Goal: Task Accomplishment & Management: Complete application form

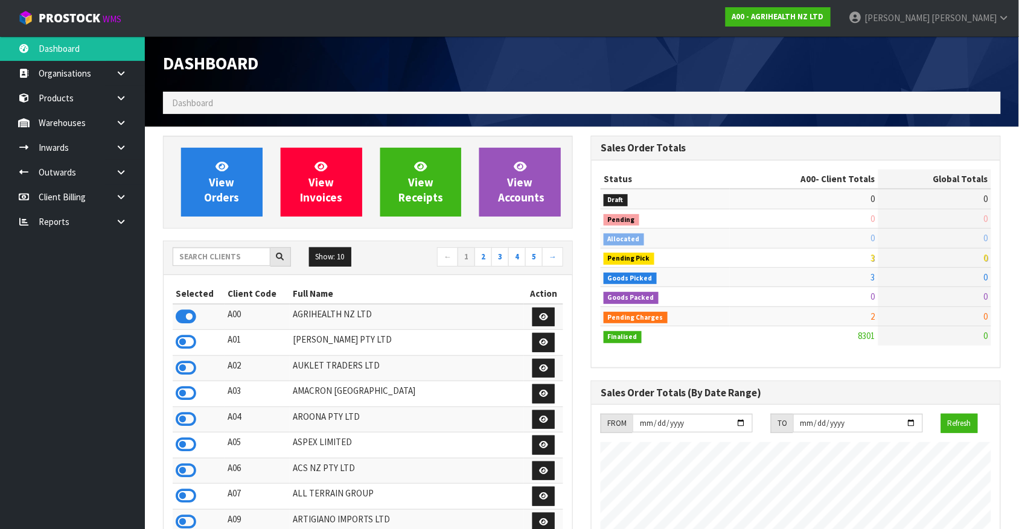
scroll to position [918, 427]
click at [251, 263] on input "text" at bounding box center [222, 257] width 98 height 19
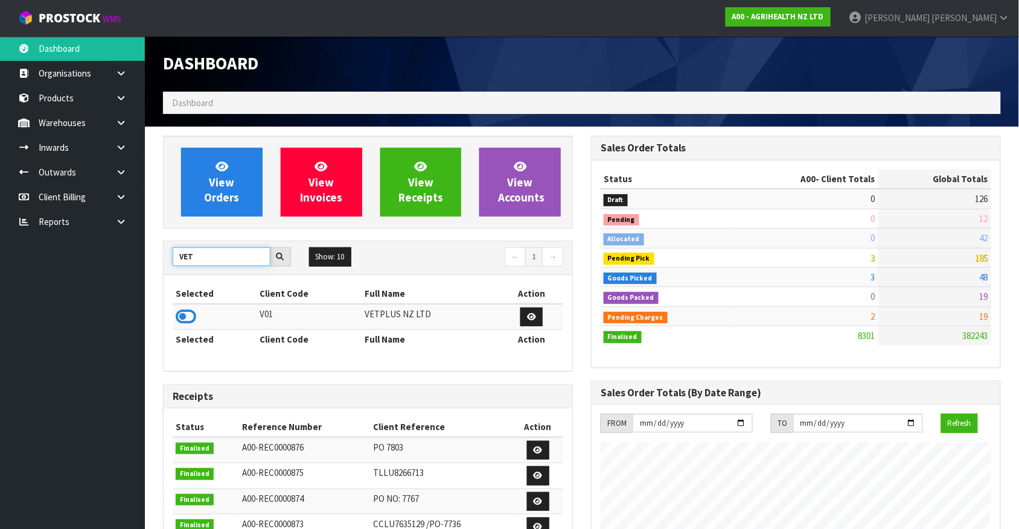
type input "VET"
click at [191, 320] on icon at bounding box center [186, 317] width 21 height 18
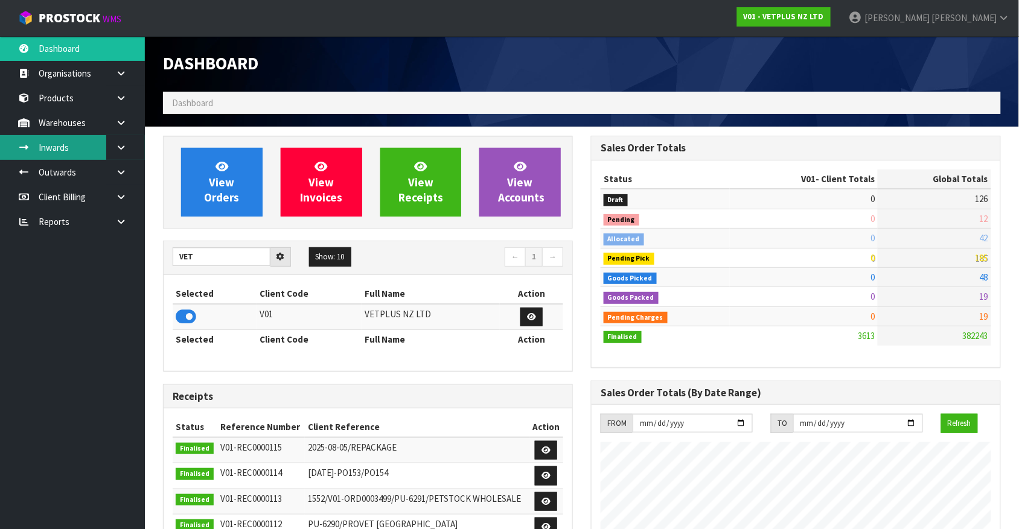
scroll to position [602922, 603234]
click at [116, 143] on icon at bounding box center [120, 147] width 11 height 9
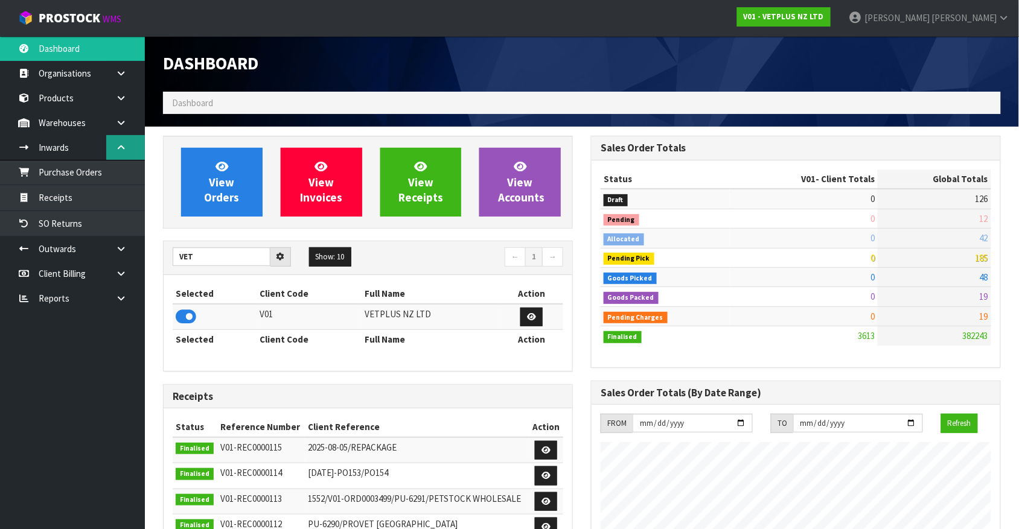
click at [118, 143] on icon at bounding box center [120, 147] width 11 height 9
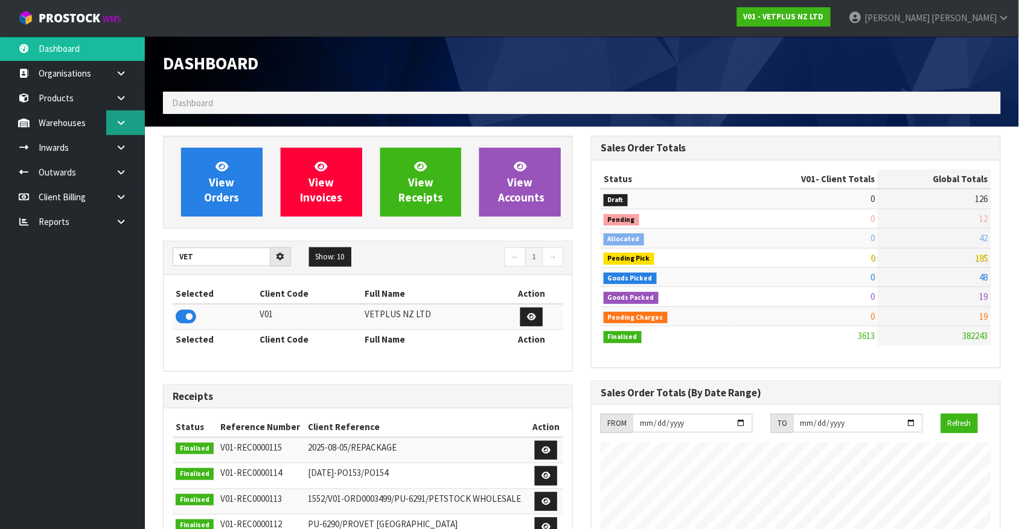
click at [118, 127] on link at bounding box center [125, 122] width 39 height 25
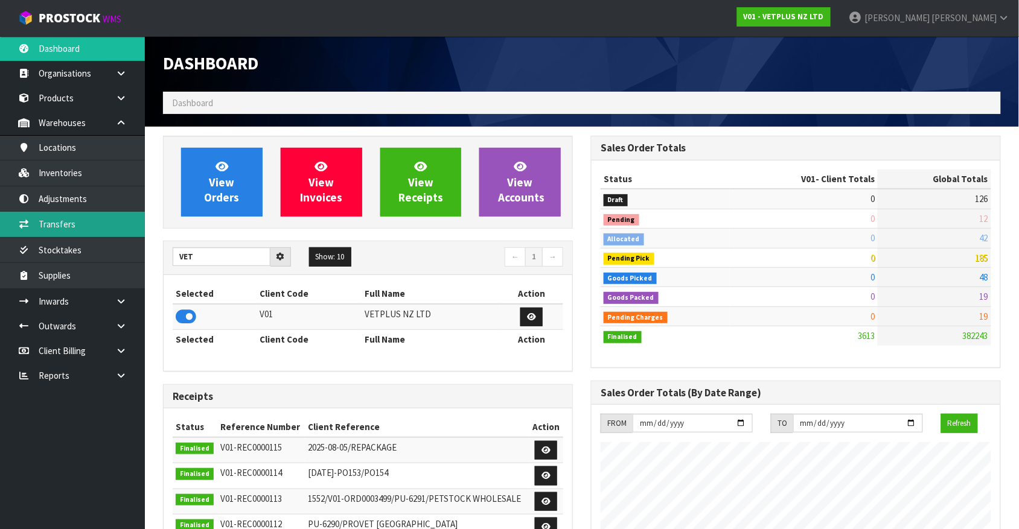
click at [130, 232] on link "Transfers" at bounding box center [72, 224] width 145 height 25
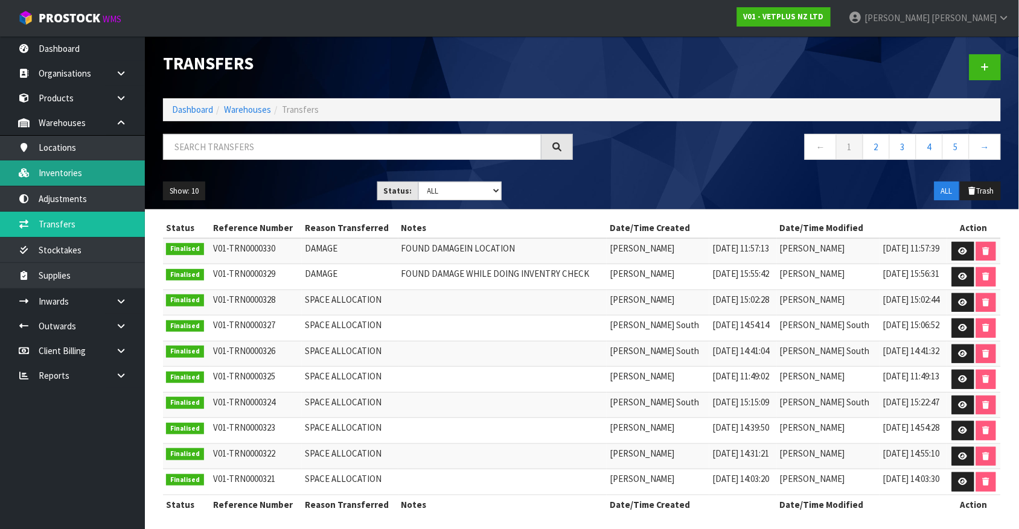
click at [83, 170] on link "Inventories" at bounding box center [72, 173] width 145 height 25
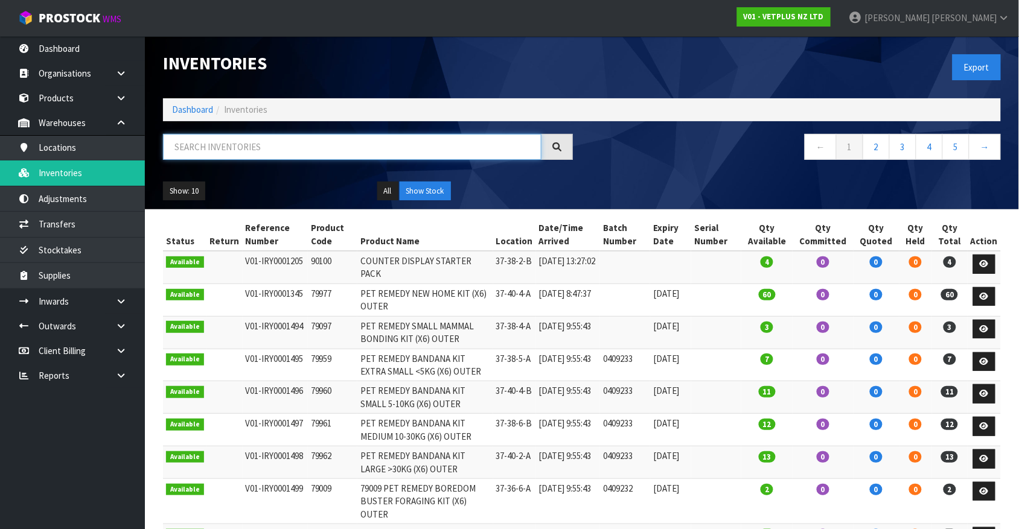
click at [209, 148] on input "text" at bounding box center [352, 147] width 378 height 26
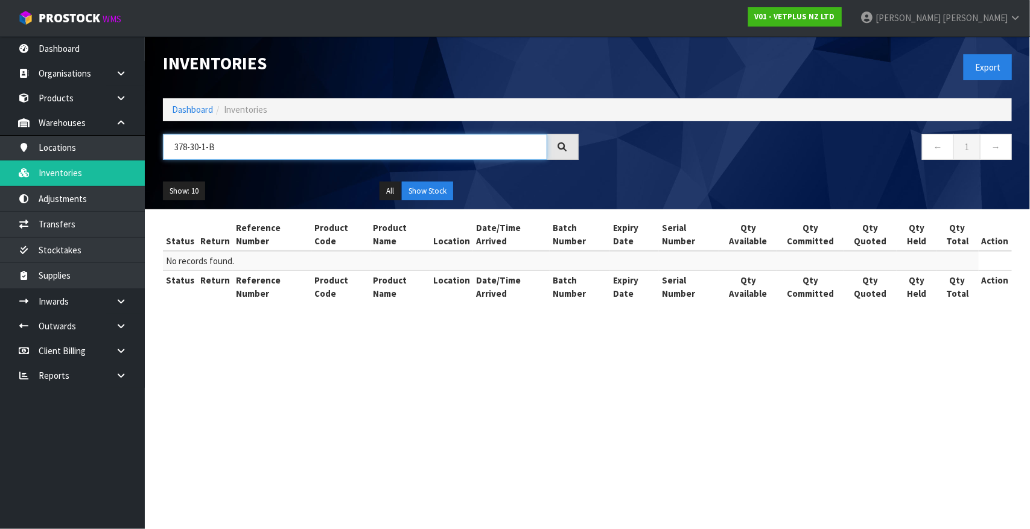
click at [186, 149] on input "378-30-1-B" at bounding box center [355, 147] width 385 height 26
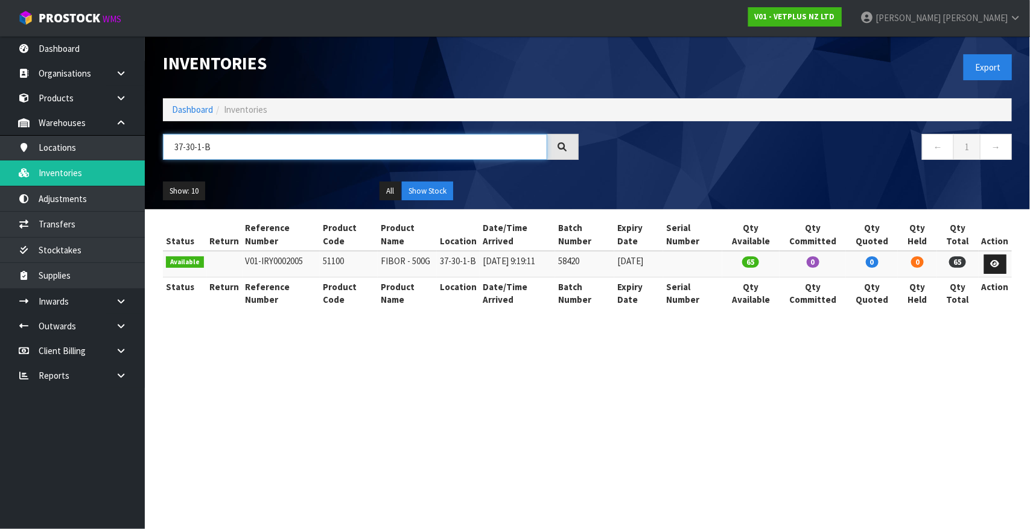
type input "37-30-1-B"
click at [330, 264] on td "51100" at bounding box center [349, 264] width 58 height 26
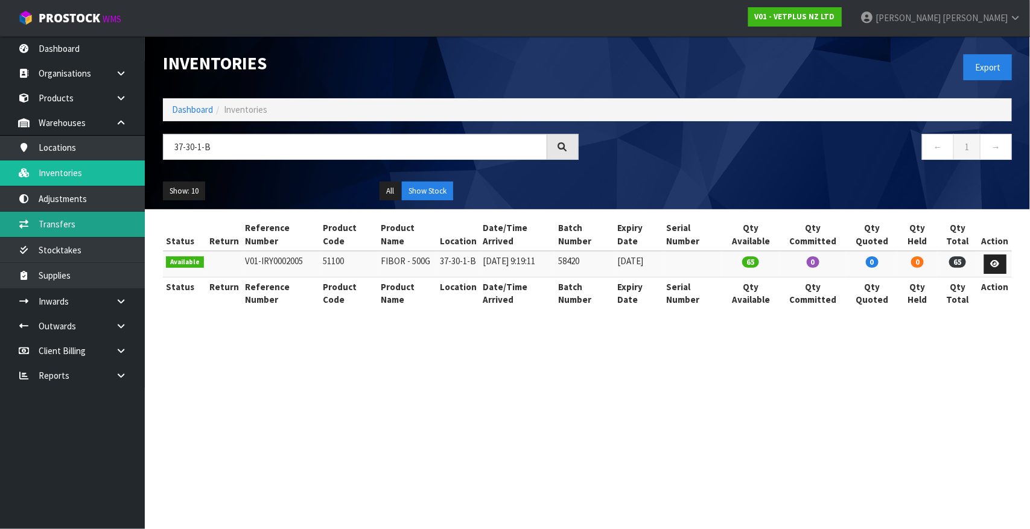
click at [119, 227] on link "Transfers" at bounding box center [72, 224] width 145 height 25
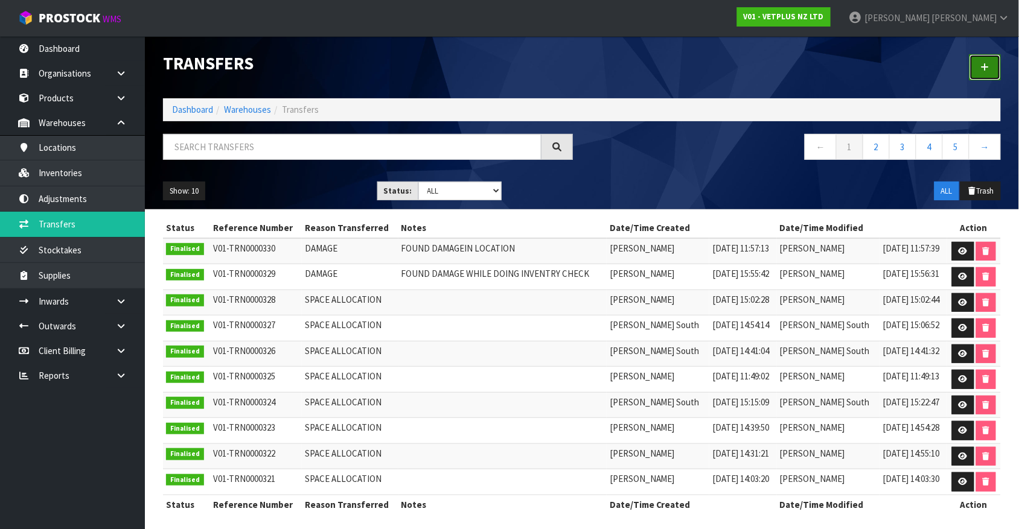
click at [979, 70] on link at bounding box center [984, 67] width 31 height 26
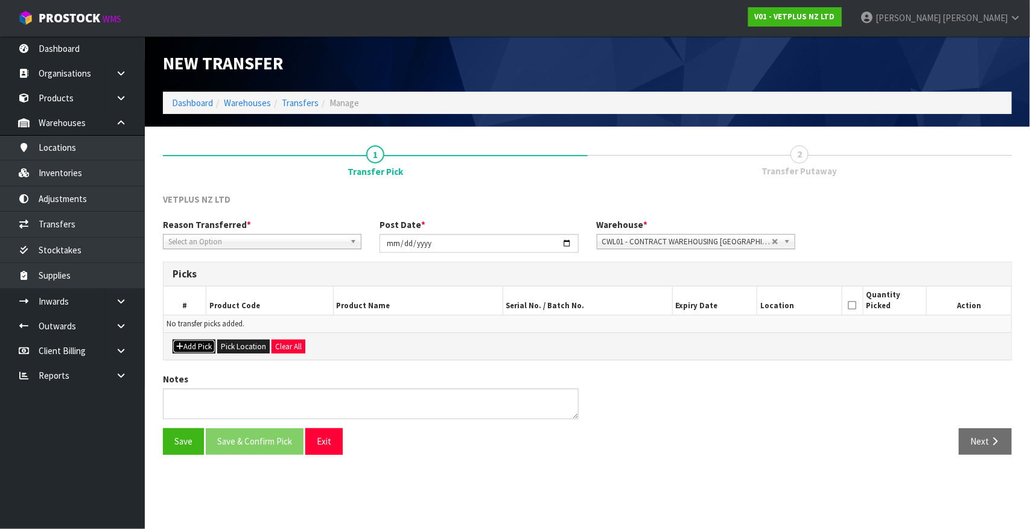
click at [207, 350] on button "Add Pick" at bounding box center [194, 347] width 43 height 14
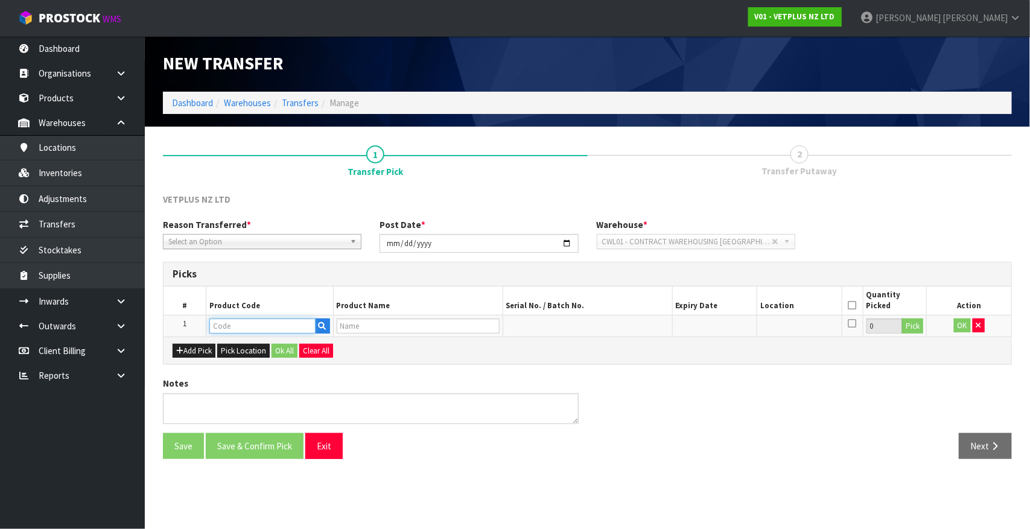
click at [261, 328] on input "text" at bounding box center [262, 326] width 106 height 15
paste input "2072"
type input "2072"
click at [237, 327] on input "2072" at bounding box center [262, 326] width 106 height 15
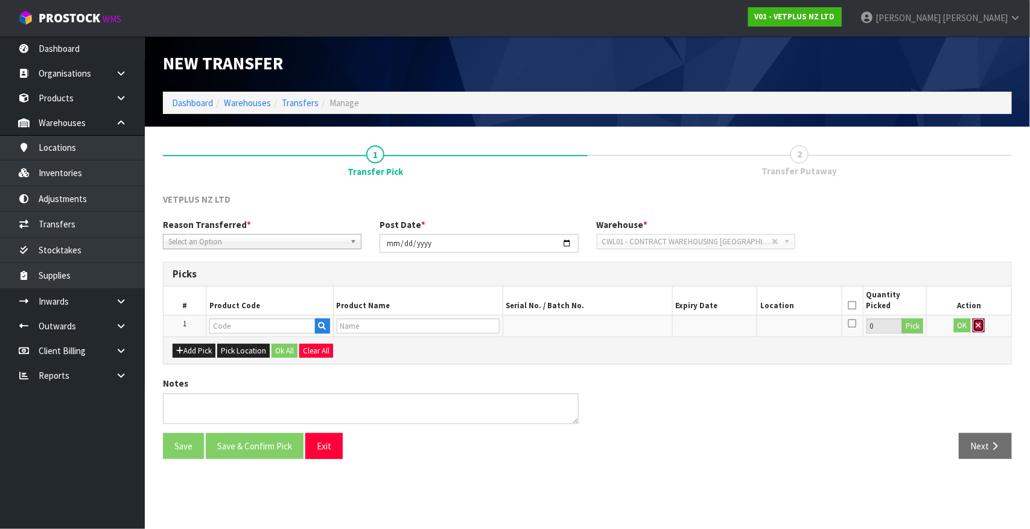
click at [977, 327] on icon "button" at bounding box center [979, 326] width 5 height 8
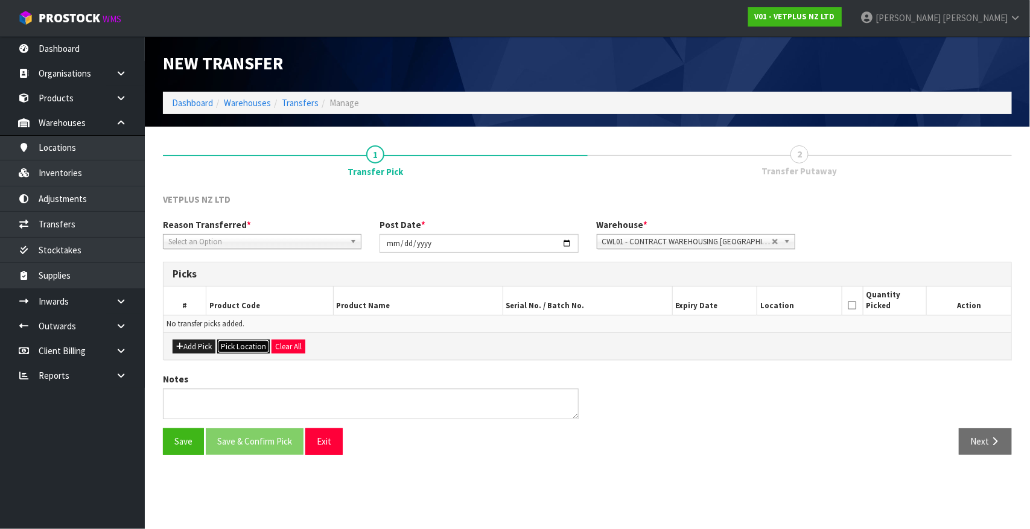
click at [252, 346] on button "Pick Location" at bounding box center [243, 347] width 53 height 14
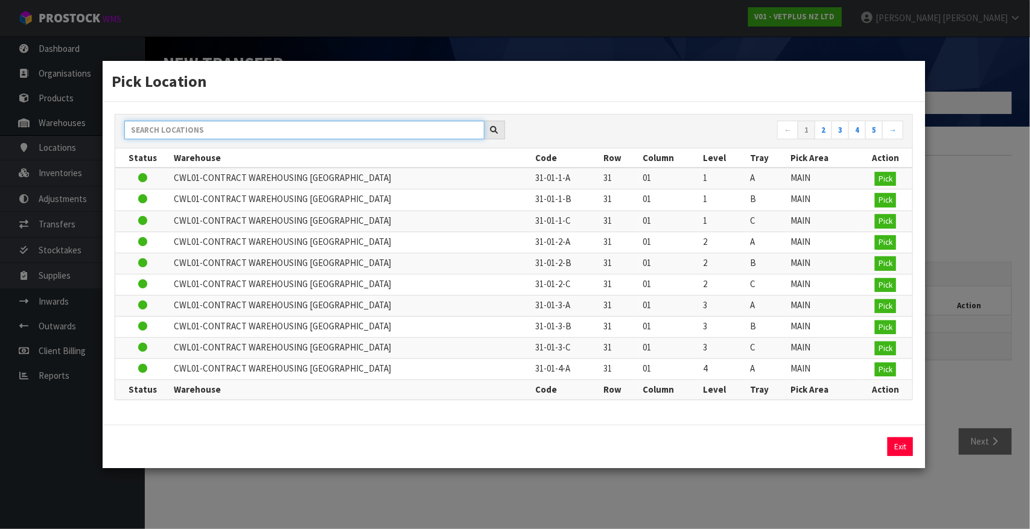
click at [231, 124] on input "text" at bounding box center [304, 130] width 360 height 19
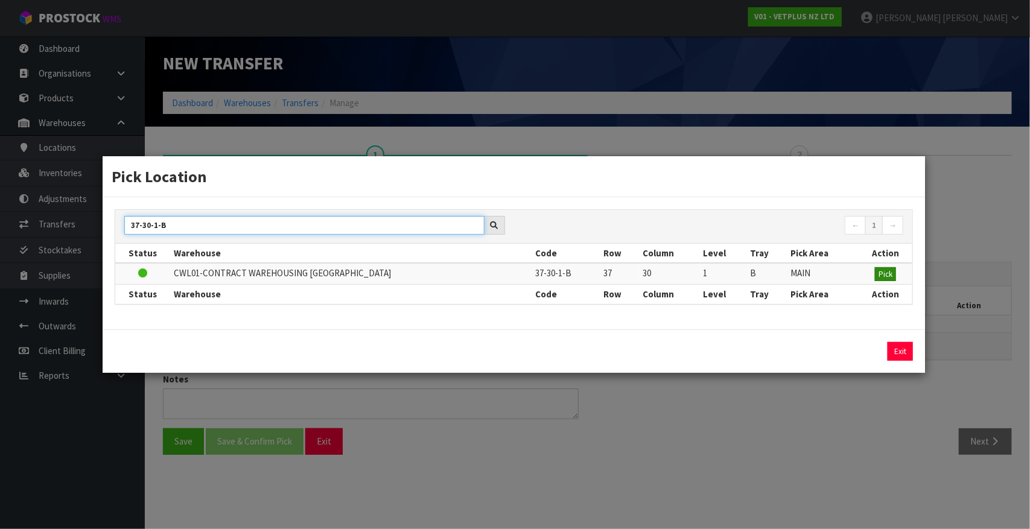
type input "37-30-1-B"
click at [882, 273] on span "Pick" at bounding box center [886, 274] width 14 height 10
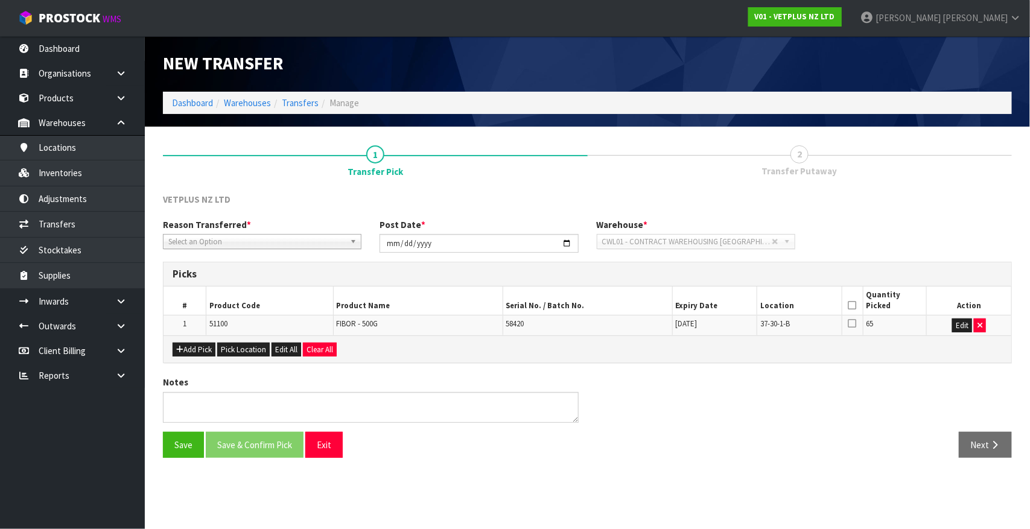
click at [851, 306] on icon at bounding box center [853, 305] width 8 height 1
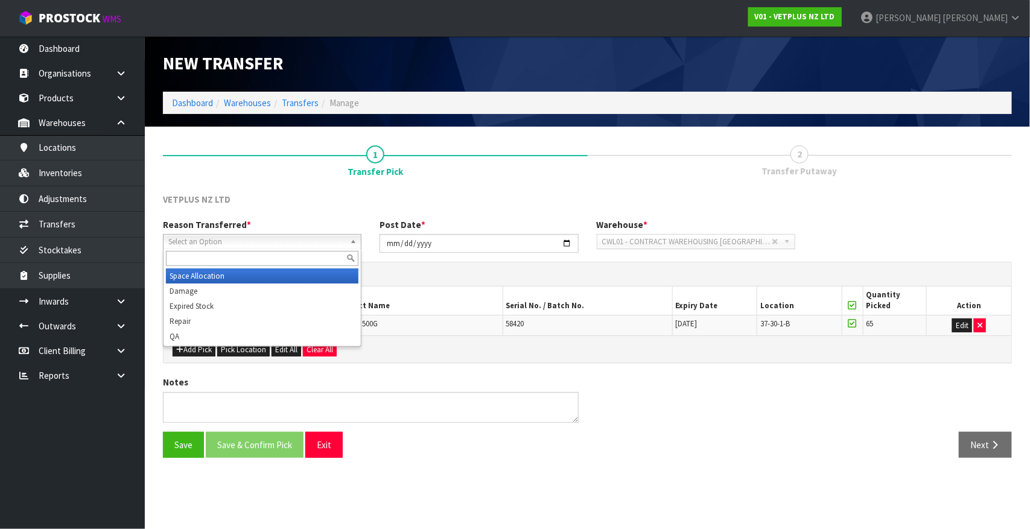
click at [341, 243] on span "Select an Option" at bounding box center [256, 242] width 177 height 14
click at [234, 279] on li "Space Allocation" at bounding box center [262, 276] width 193 height 15
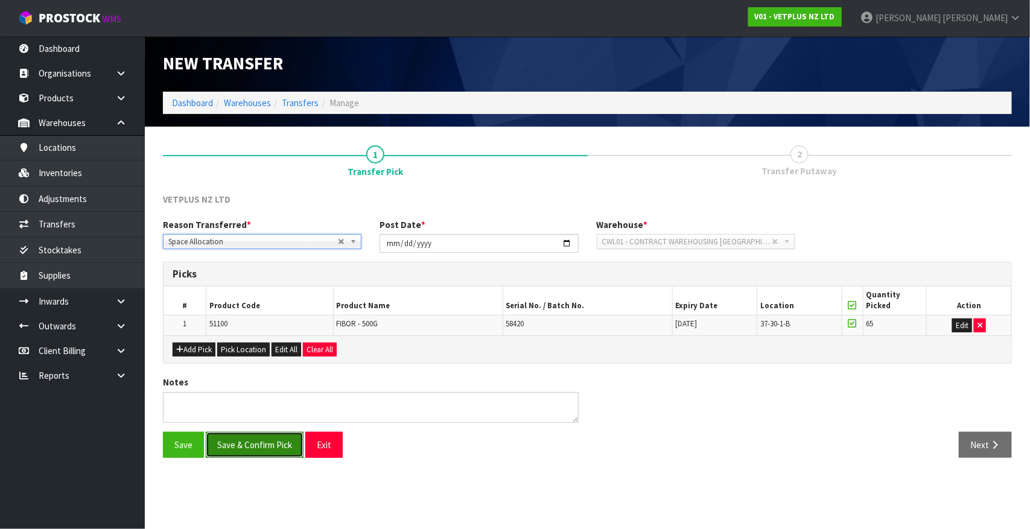
click at [278, 448] on button "Save & Confirm Pick" at bounding box center [255, 445] width 98 height 26
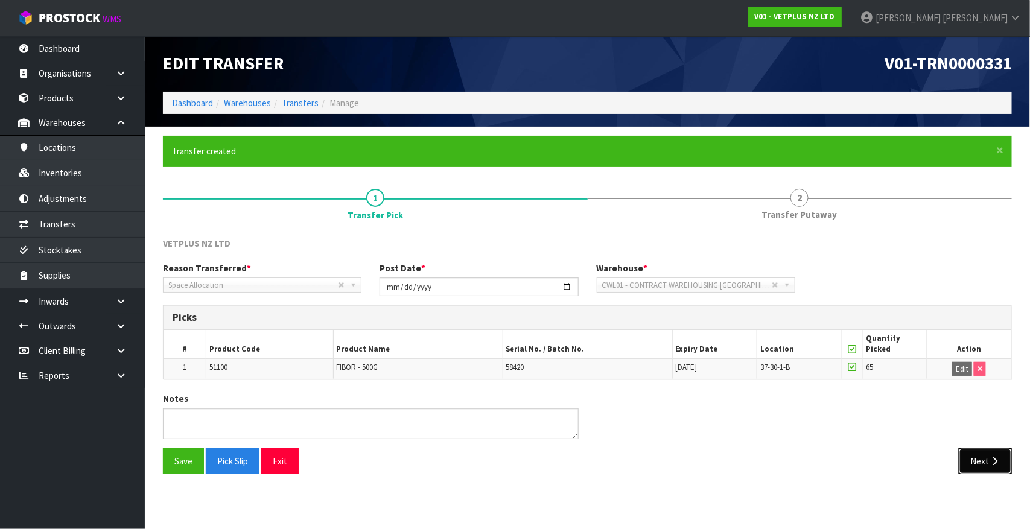
click at [966, 461] on button "Next" at bounding box center [985, 462] width 53 height 26
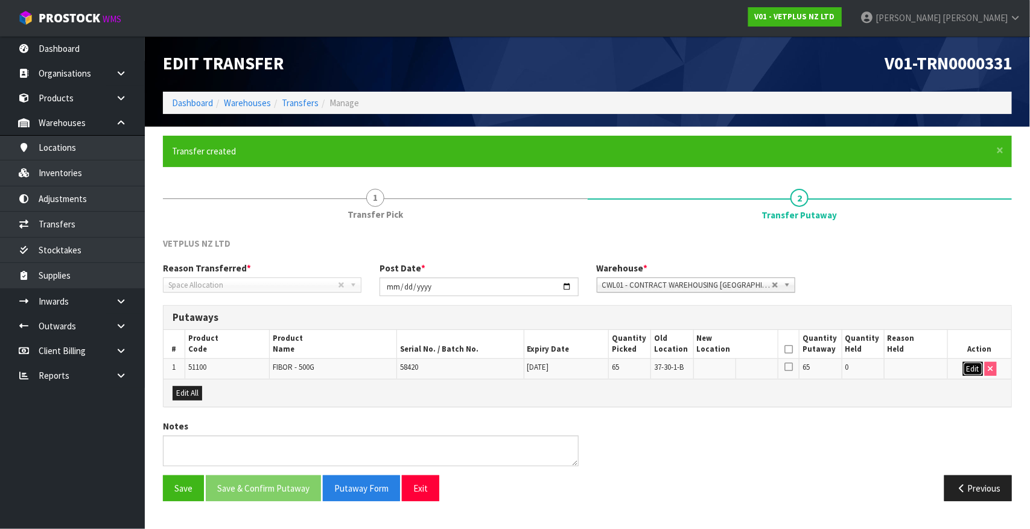
click at [968, 366] on button "Edit" at bounding box center [973, 369] width 20 height 14
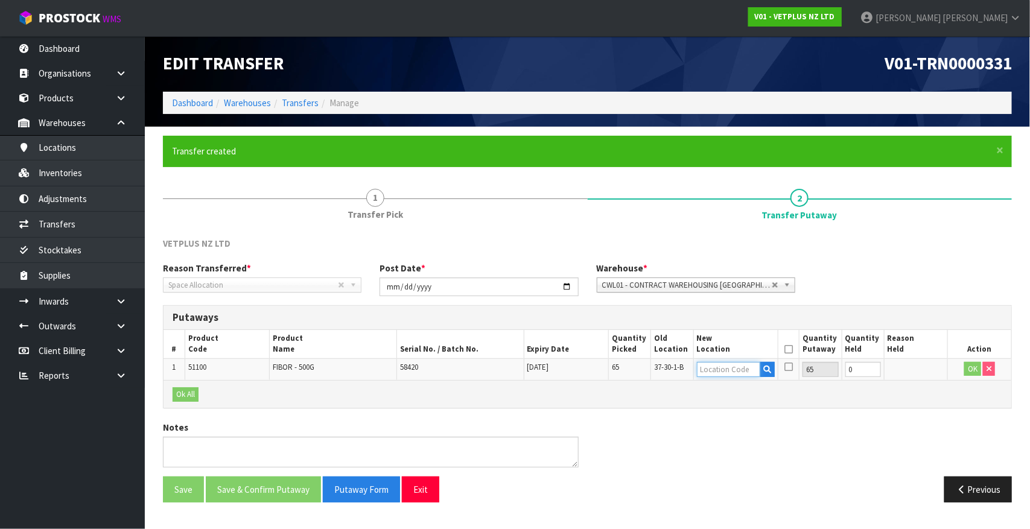
click at [710, 372] on input "text" at bounding box center [729, 369] width 64 height 15
type input "37-32-2-"
click at [750, 403] on link "37-32-2- B" at bounding box center [745, 406] width 95 height 16
type input "37-32-2-B"
click at [788, 350] on icon at bounding box center [789, 350] width 8 height 1
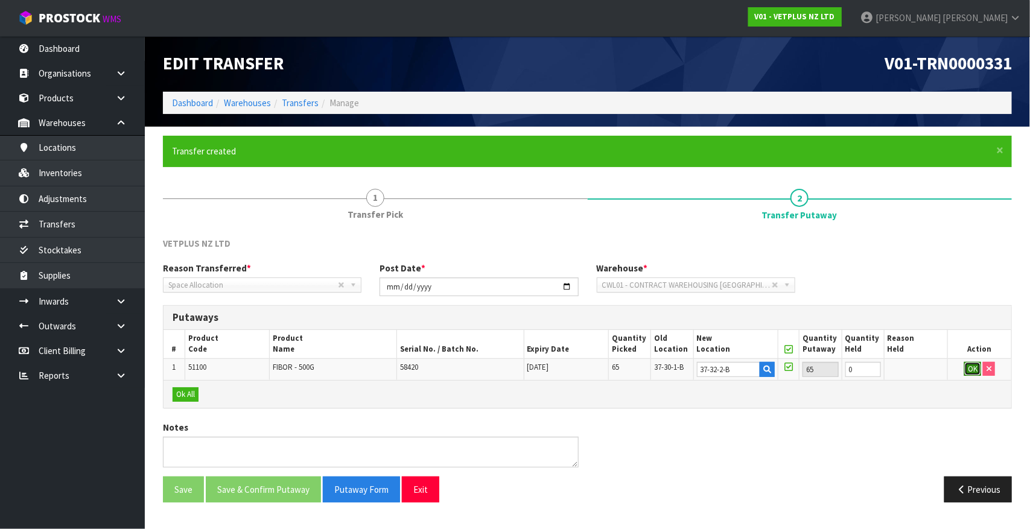
click at [969, 369] on button "OK" at bounding box center [973, 369] width 17 height 14
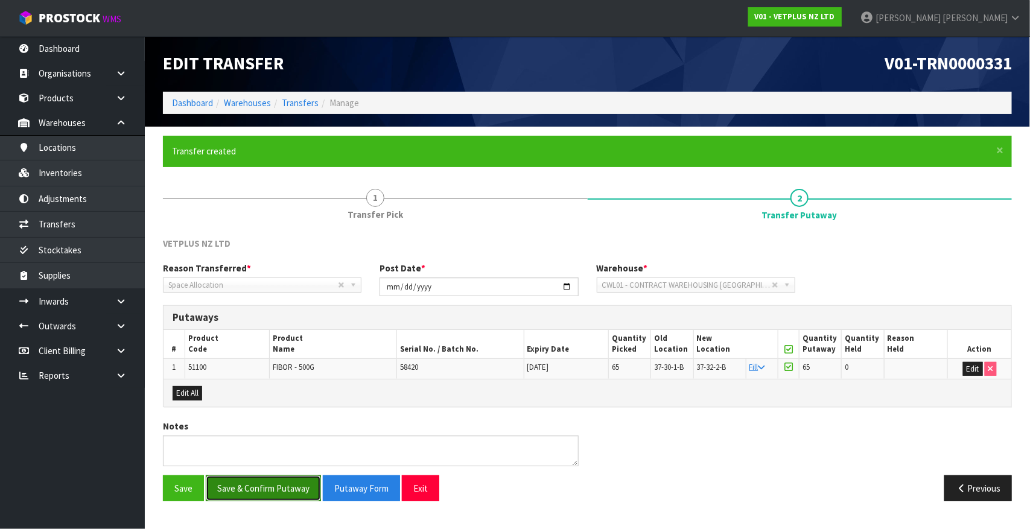
click at [254, 490] on button "Save & Confirm Putaway" at bounding box center [263, 489] width 115 height 26
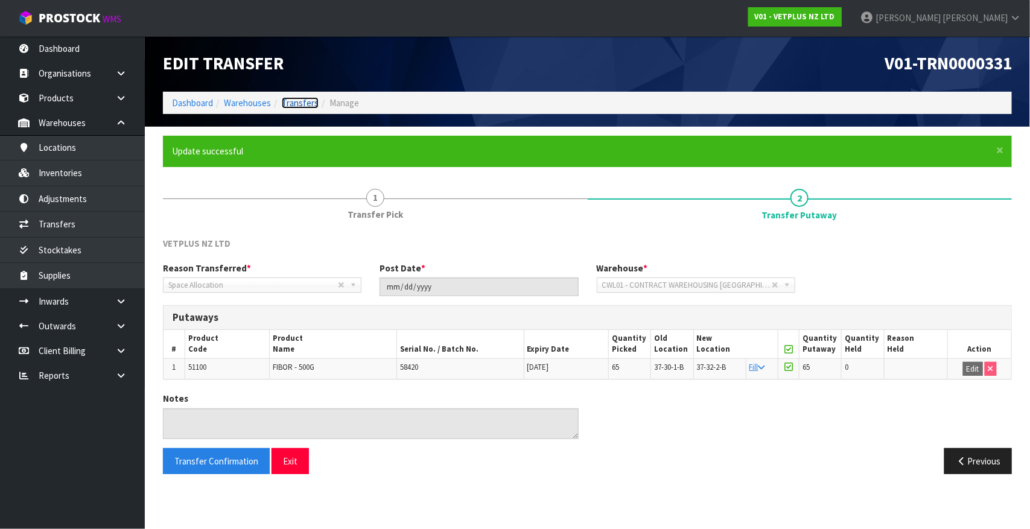
click at [291, 106] on link "Transfers" at bounding box center [300, 102] width 37 height 11
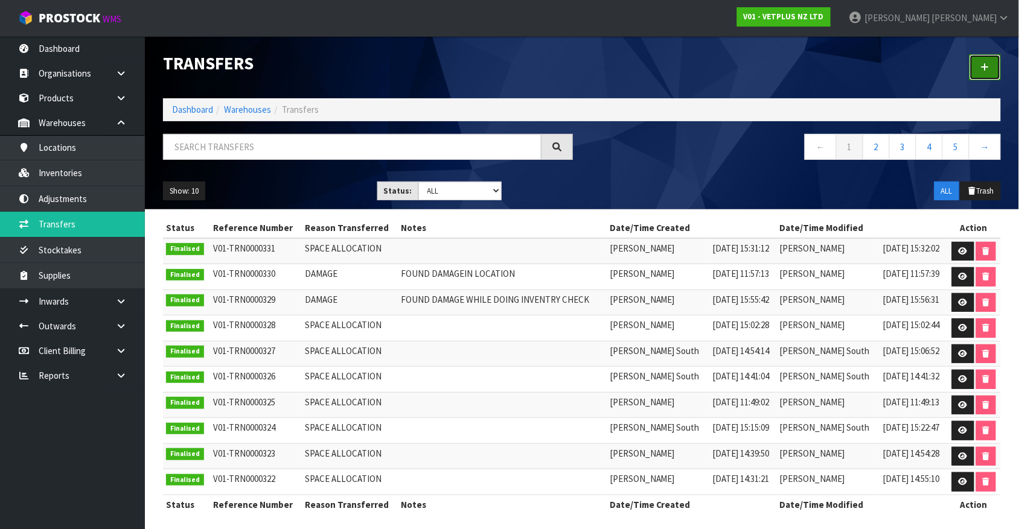
click at [986, 59] on link at bounding box center [984, 67] width 31 height 26
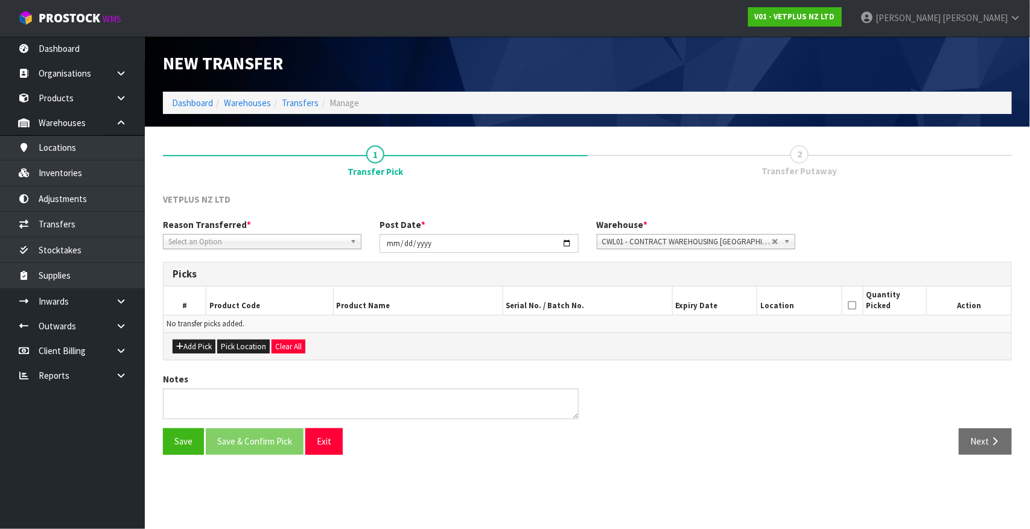
click at [299, 238] on span "Select an Option" at bounding box center [256, 242] width 177 height 14
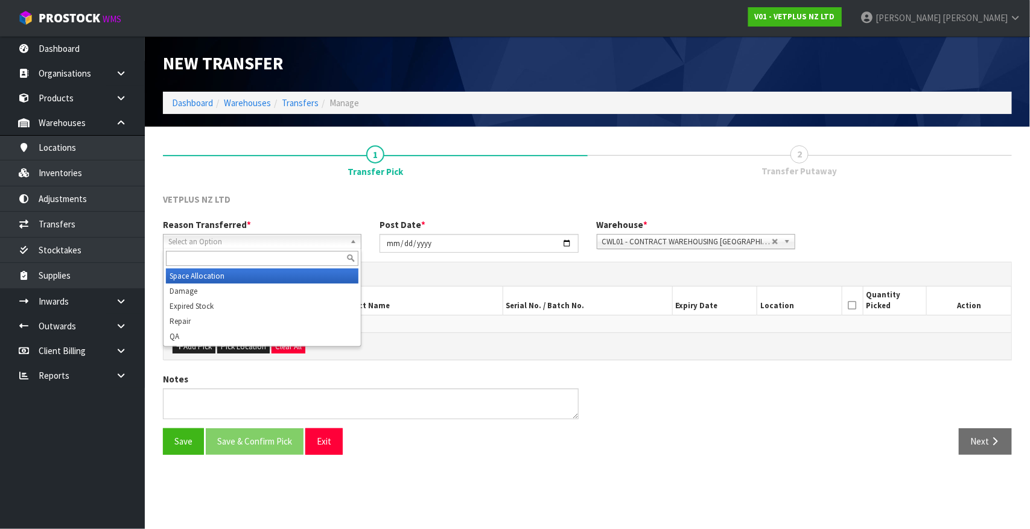
click at [295, 273] on li "Space Allocation" at bounding box center [262, 276] width 193 height 15
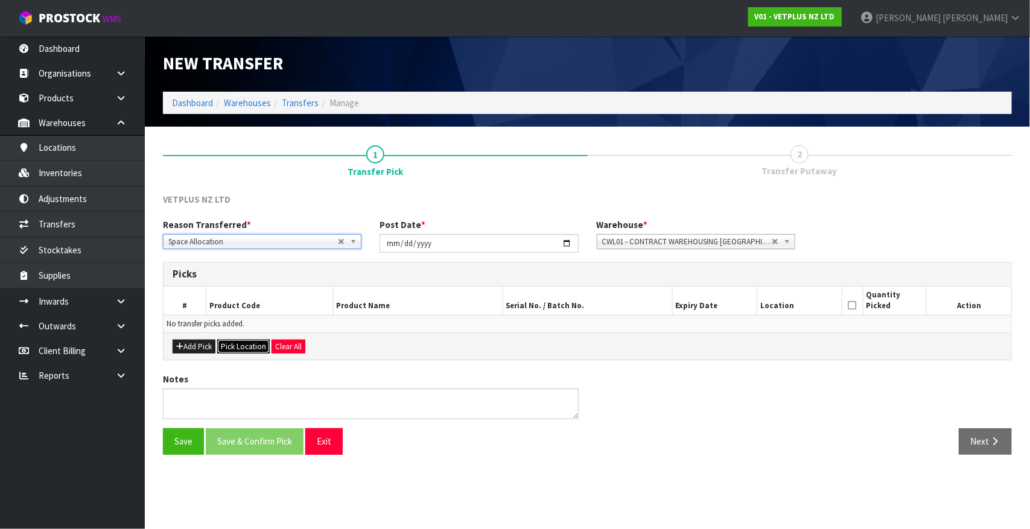
click at [231, 344] on button "Pick Location" at bounding box center [243, 347] width 53 height 14
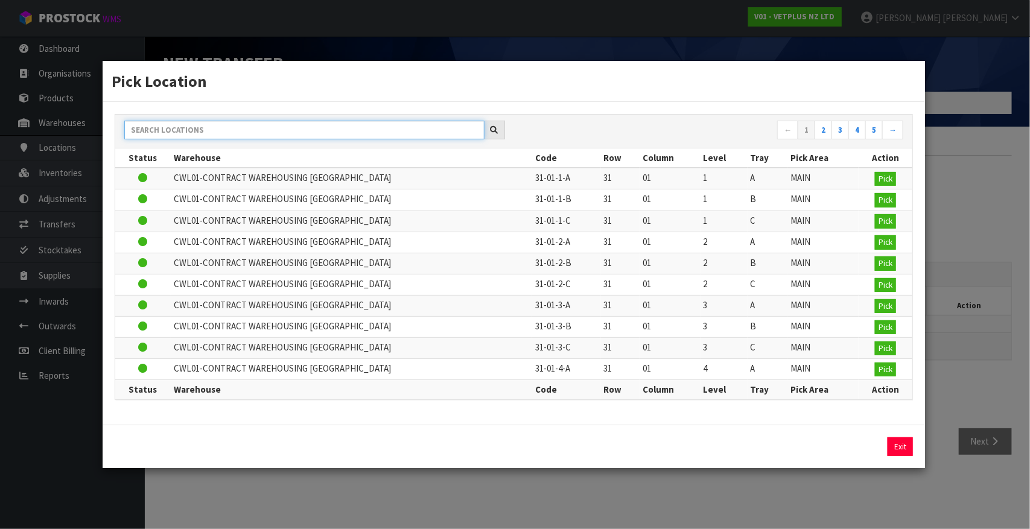
click at [200, 126] on input "text" at bounding box center [304, 130] width 360 height 19
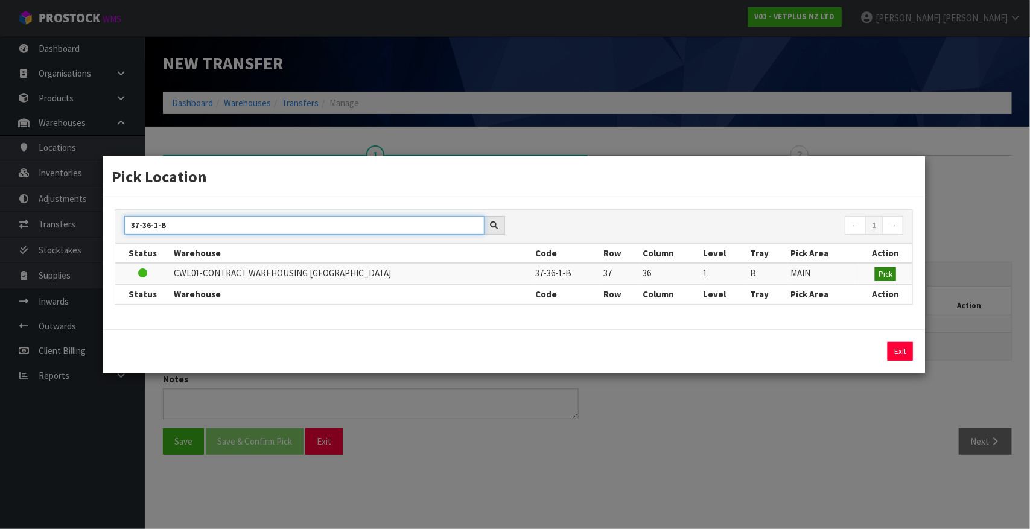
type input "37-36-1-B"
click at [888, 278] on span "Pick" at bounding box center [886, 274] width 14 height 10
click at [886, 275] on span "Pick" at bounding box center [886, 274] width 14 height 10
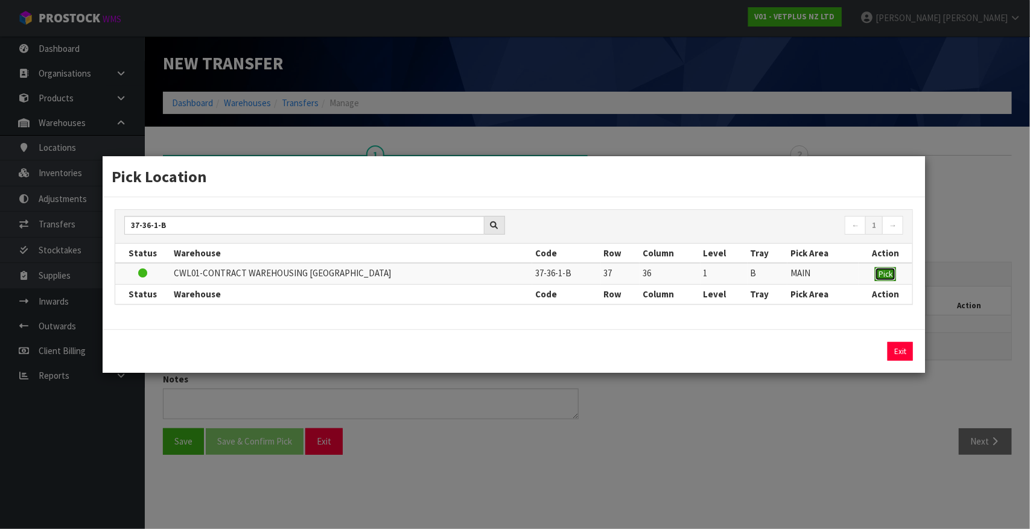
click at [886, 275] on span "Pick" at bounding box center [886, 274] width 14 height 10
click at [544, 272] on td "37-36-1-B" at bounding box center [566, 274] width 68 height 22
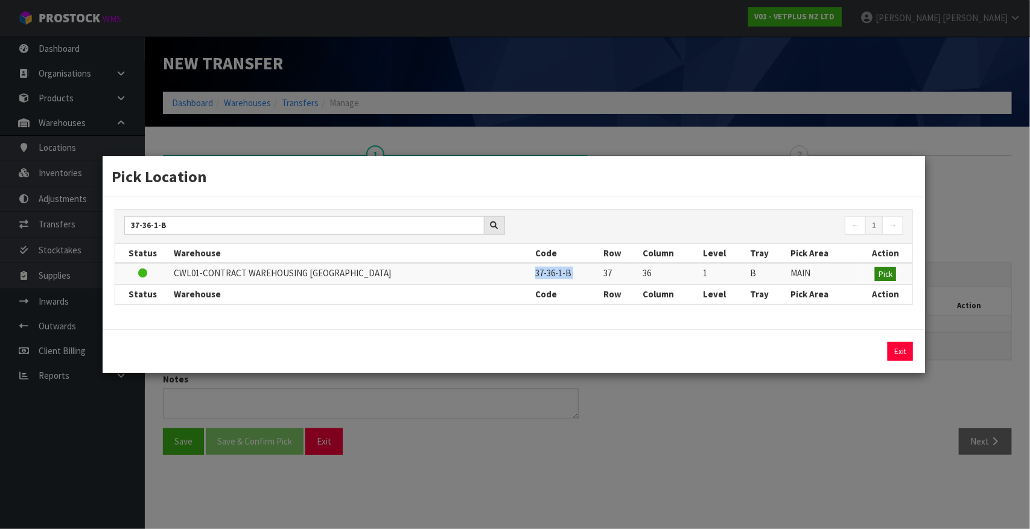
click at [544, 272] on td "37-36-1-B" at bounding box center [566, 274] width 68 height 22
click at [901, 347] on button "Exit" at bounding box center [900, 351] width 25 height 19
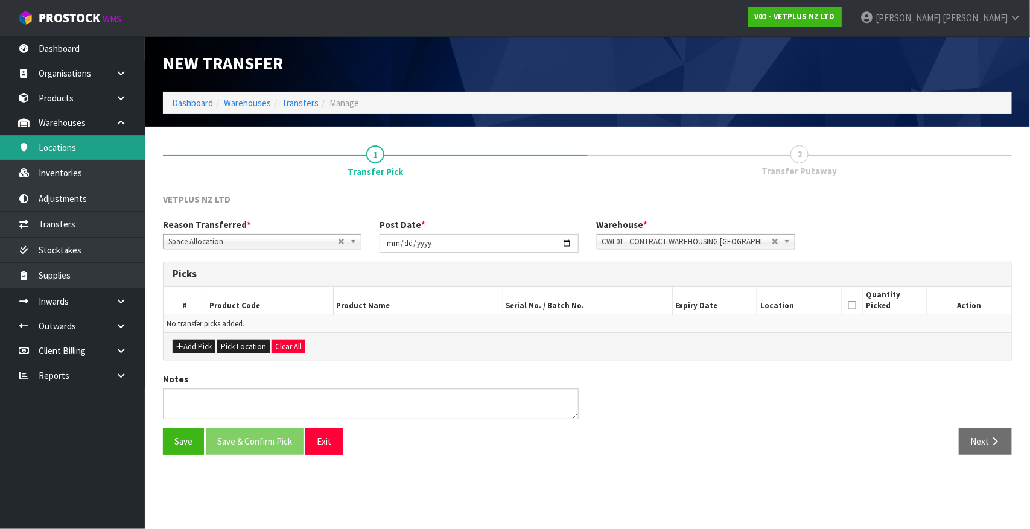
click at [72, 152] on link "Locations" at bounding box center [72, 147] width 145 height 25
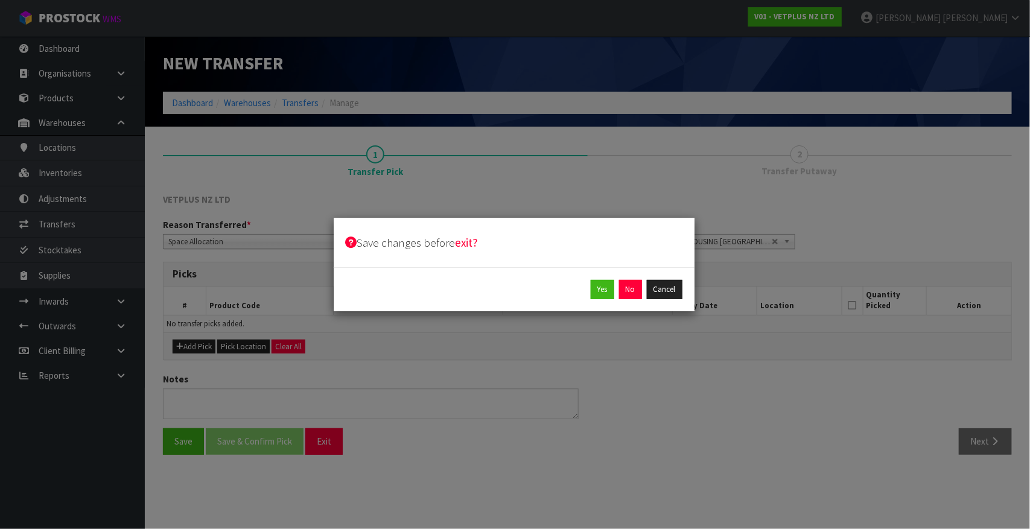
click at [75, 173] on div "Save changes before exit? Yes No Cancel" at bounding box center [515, 264] width 1030 height 529
click at [631, 288] on button "No" at bounding box center [630, 289] width 23 height 19
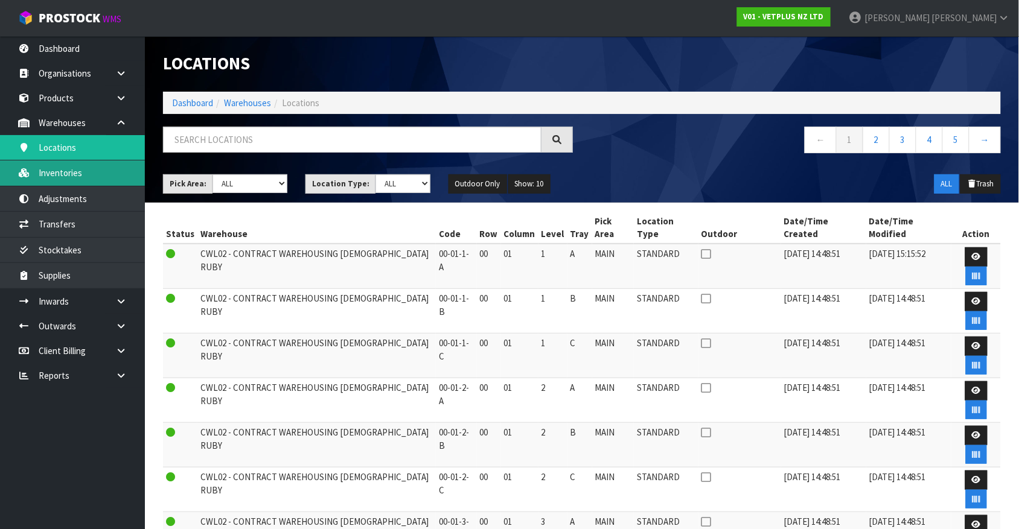
click at [83, 183] on link "Inventories" at bounding box center [72, 173] width 145 height 25
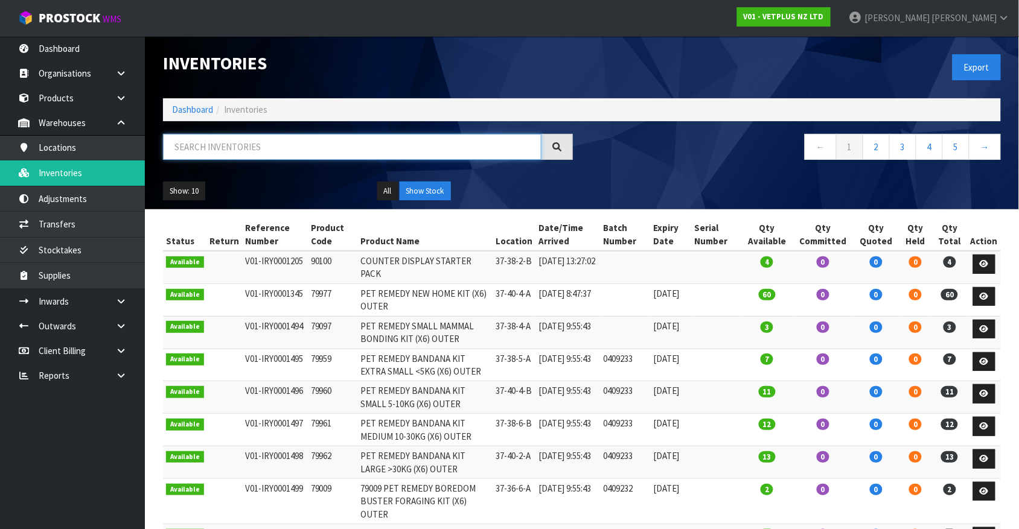
click at [369, 139] on input "text" at bounding box center [352, 147] width 378 height 26
click at [369, 147] on input "text" at bounding box center [352, 147] width 378 height 26
paste input "37-36-1-B"
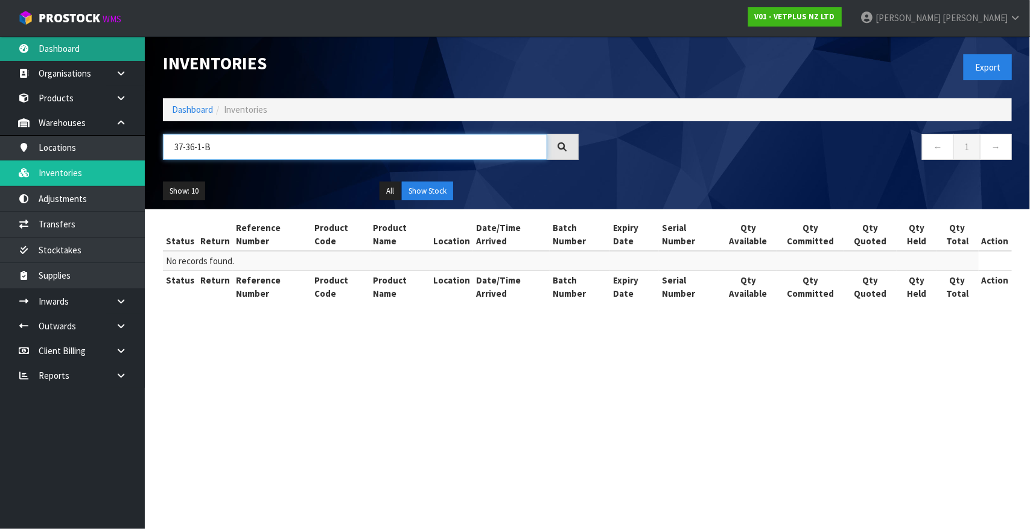
type input "37-36-1-B"
click at [83, 48] on link "Dashboard" at bounding box center [72, 48] width 145 height 25
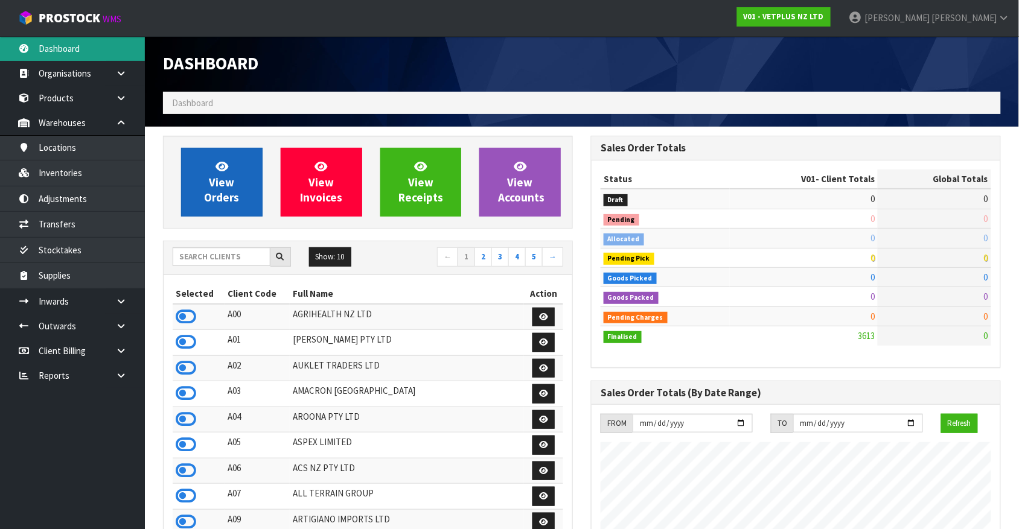
scroll to position [740, 427]
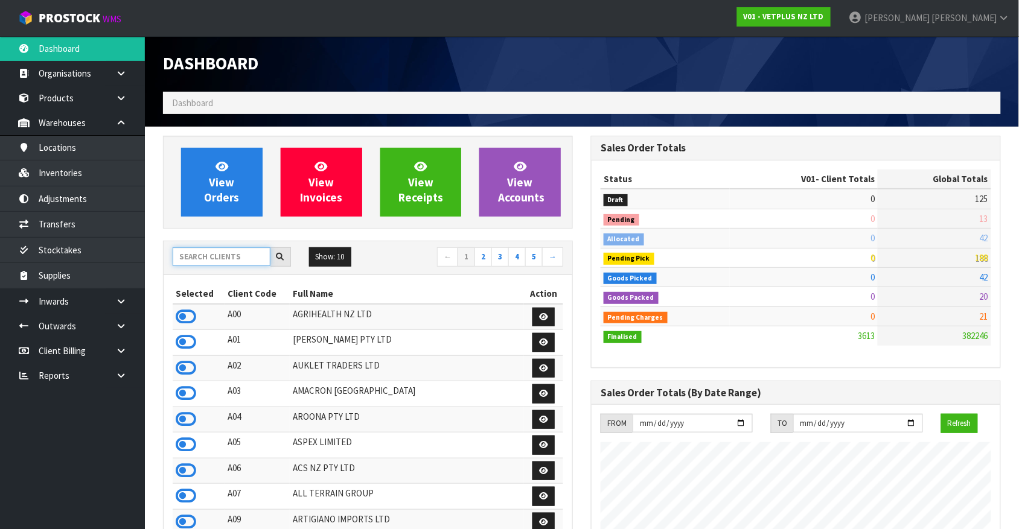
click at [210, 266] on input "text" at bounding box center [222, 257] width 98 height 19
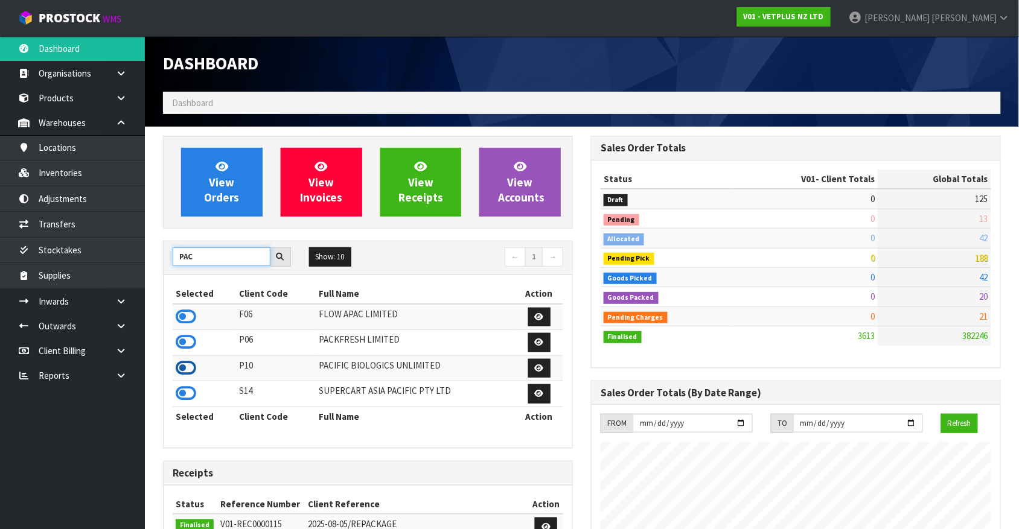
type input "PAC"
click at [189, 373] on icon at bounding box center [186, 368] width 21 height 18
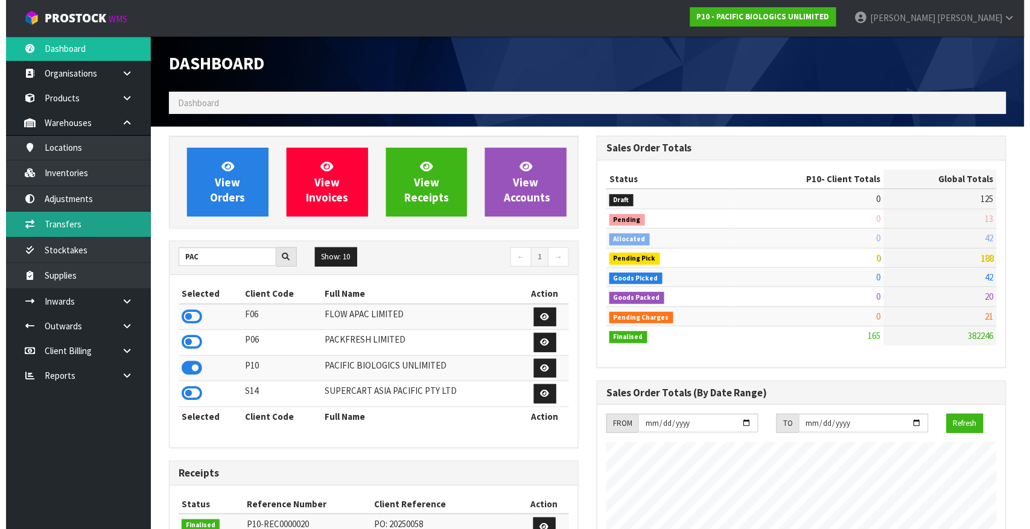
scroll to position [800, 427]
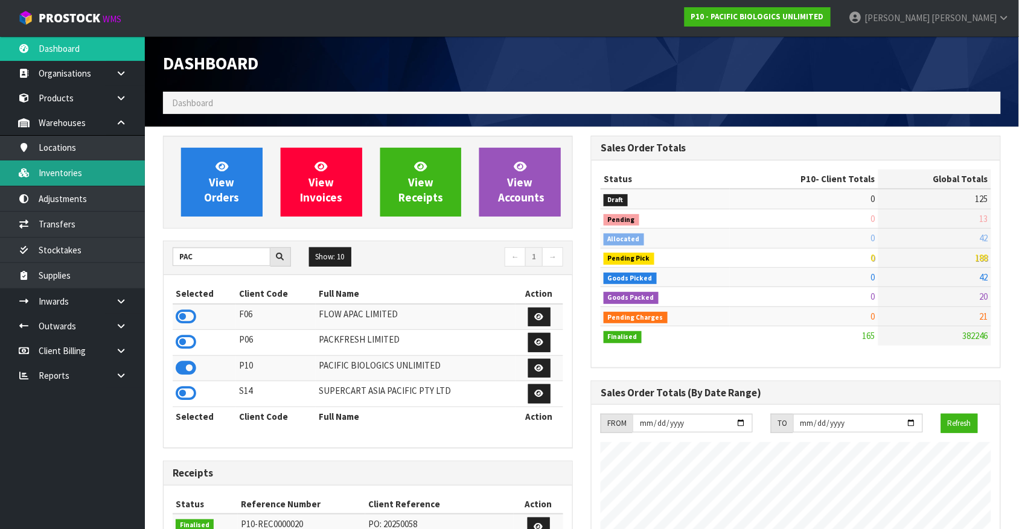
click at [94, 170] on link "Inventories" at bounding box center [72, 173] width 145 height 25
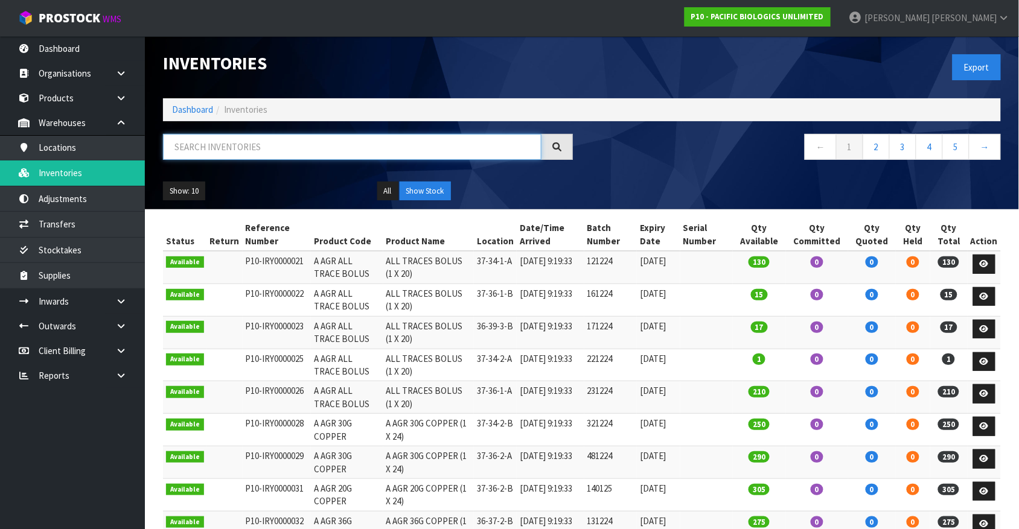
click at [203, 152] on input "text" at bounding box center [352, 147] width 378 height 26
paste input "37-36-1-B"
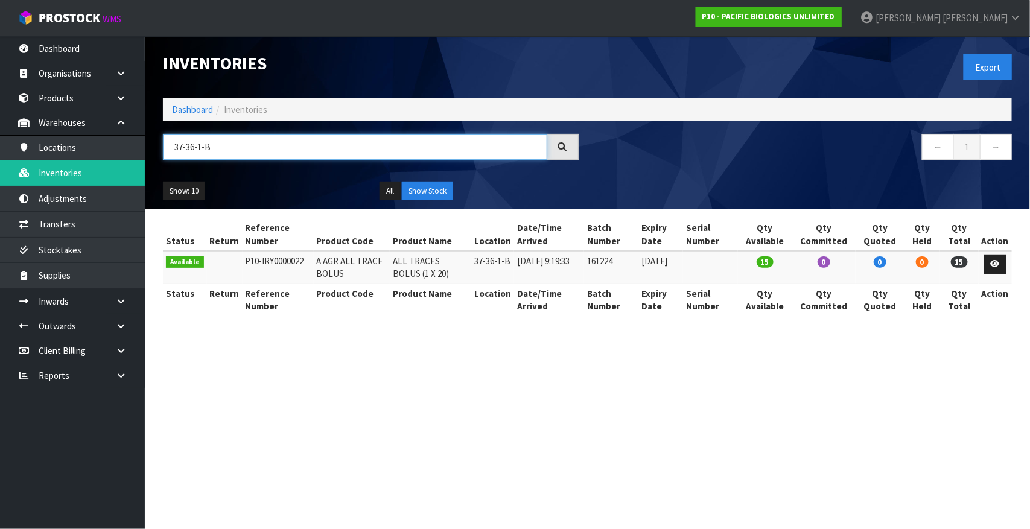
type input "37-36-1-B"
click at [332, 264] on td "A AGR ALL TRACE BOLUS" at bounding box center [352, 267] width 77 height 33
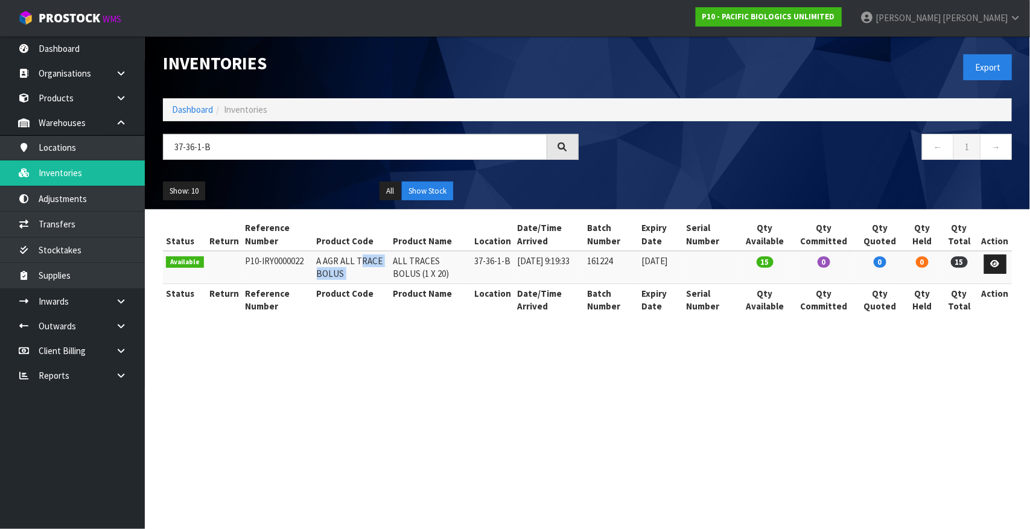
copy tr "A AGR ALL TRACE BOLUS"
click at [101, 218] on link "Transfers" at bounding box center [72, 224] width 145 height 25
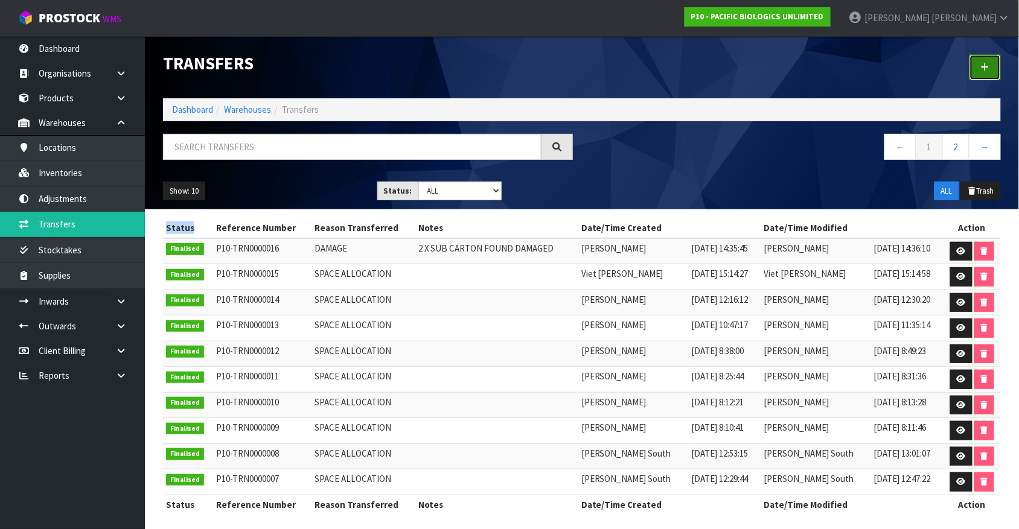
click at [986, 60] on link at bounding box center [984, 67] width 31 height 26
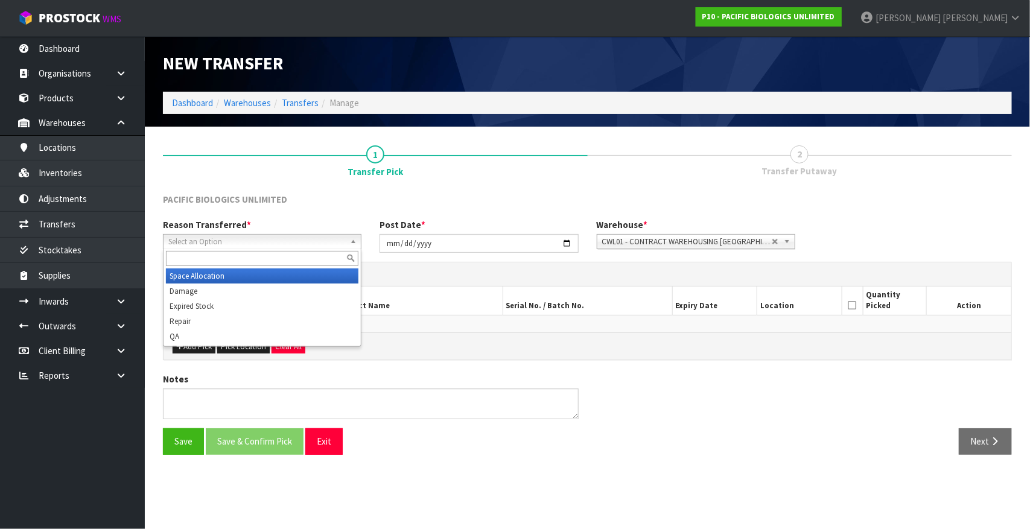
click at [294, 239] on span "Select an Option" at bounding box center [256, 242] width 177 height 14
click at [296, 272] on li "Space Allocation" at bounding box center [262, 276] width 193 height 15
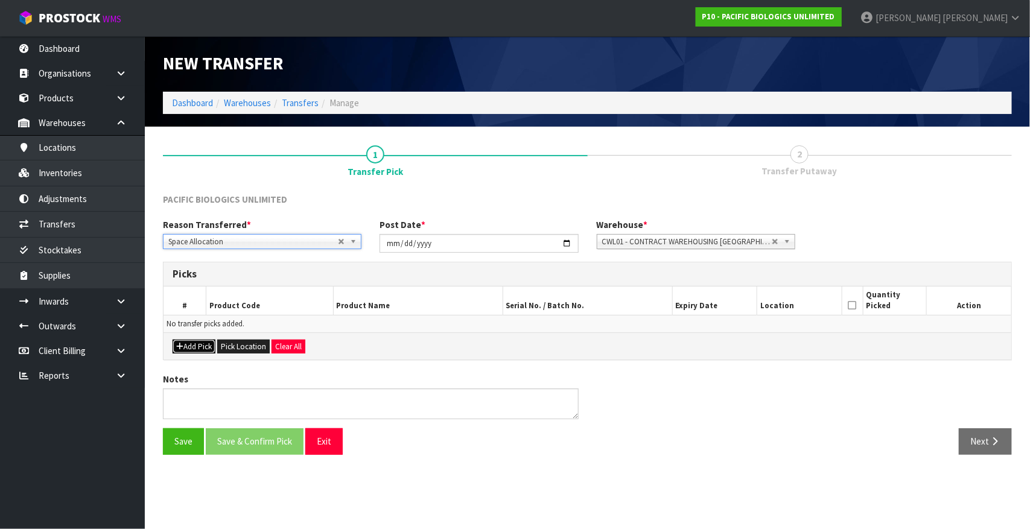
click at [194, 348] on button "Add Pick" at bounding box center [194, 347] width 43 height 14
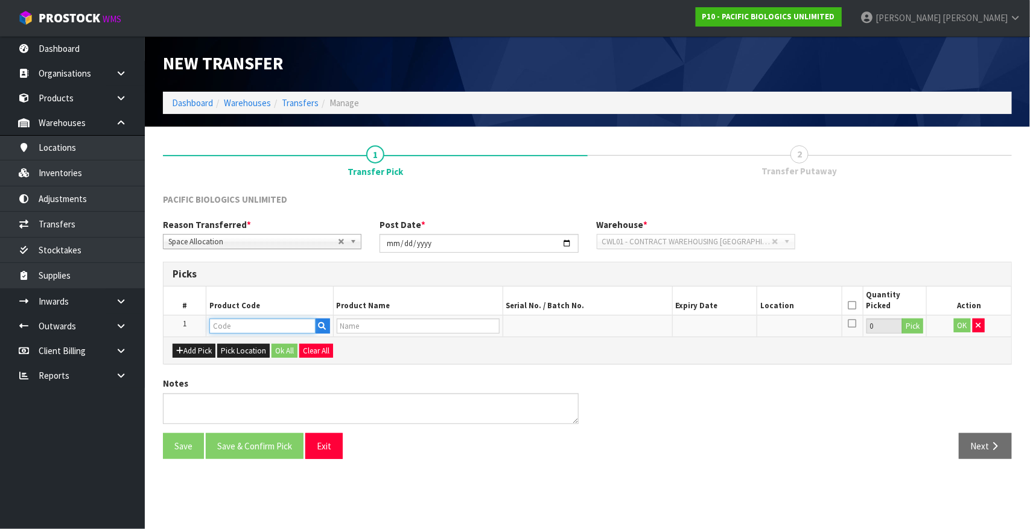
click at [242, 326] on input "text" at bounding box center [262, 326] width 106 height 15
paste input "A AGR ALL TRACE BOLUS"
type input "A AGR ALL TRACE BOLUS"
type input "ALL TRACES BOLUS (1 X 20)"
type input "A AGR ALL TRACE BOLUS"
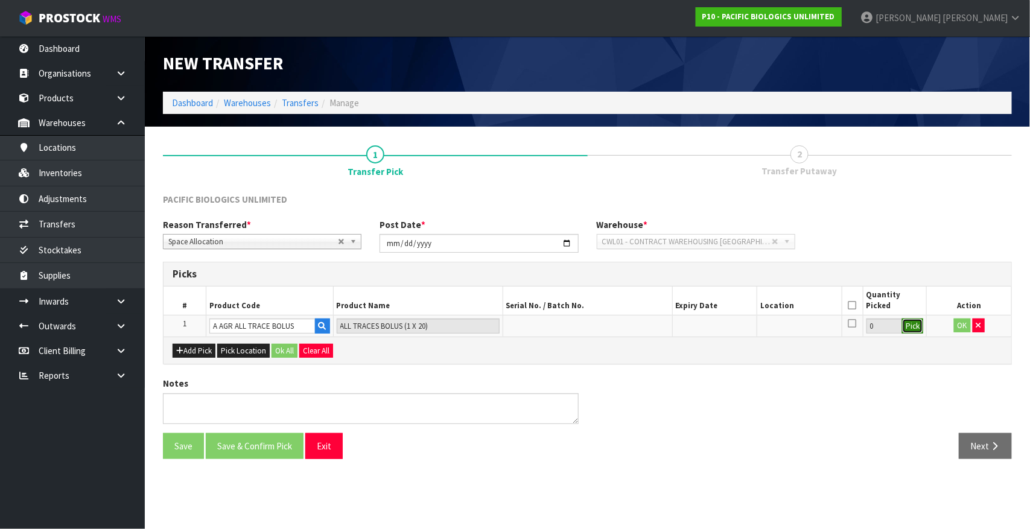
click at [913, 330] on button "Pick" at bounding box center [912, 327] width 21 height 16
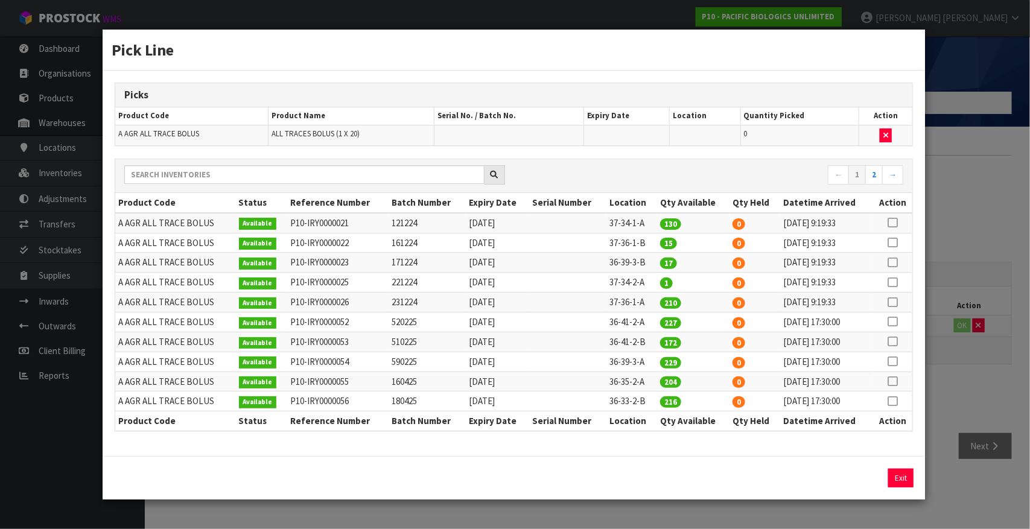
click at [895, 243] on icon at bounding box center [894, 243] width 10 height 1
click at [857, 475] on button "Assign Pick" at bounding box center [860, 478] width 50 height 19
type input "15"
click at [945, 476] on div "Pick Line Picks Product Code Product Name Serial No. / Batch No. Expiry Date Lo…" at bounding box center [515, 264] width 1030 height 529
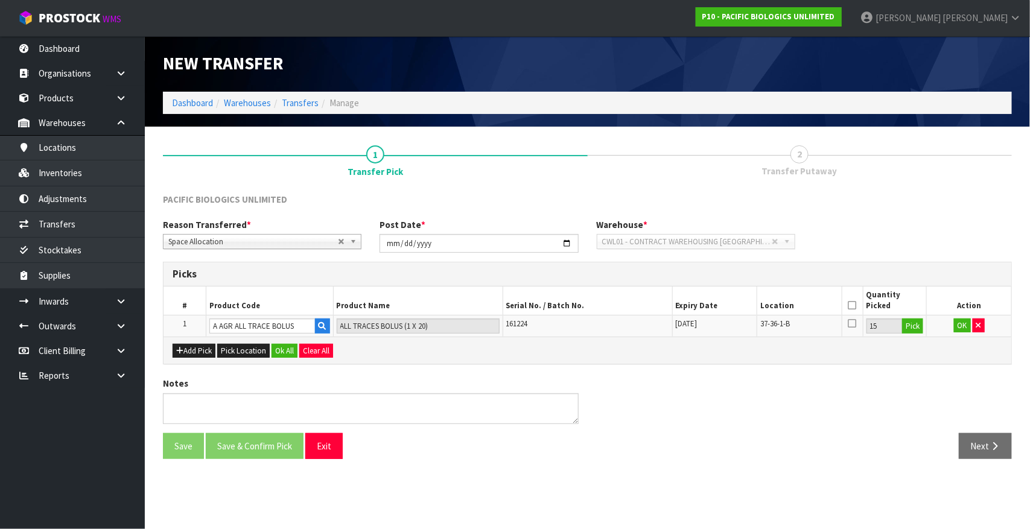
click at [852, 305] on icon at bounding box center [853, 305] width 8 height 1
click at [962, 321] on button "OK" at bounding box center [962, 326] width 17 height 14
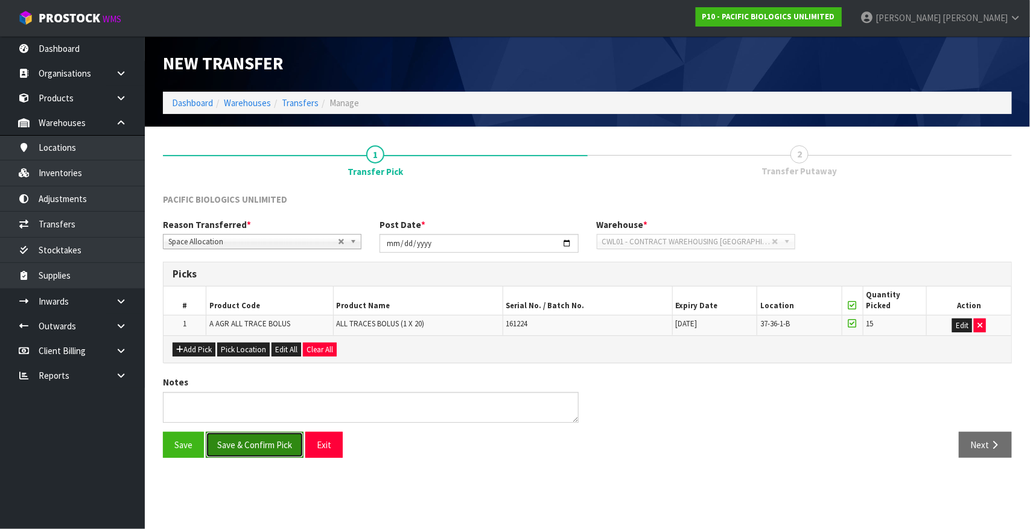
click at [248, 446] on button "Save & Confirm Pick" at bounding box center [255, 445] width 98 height 26
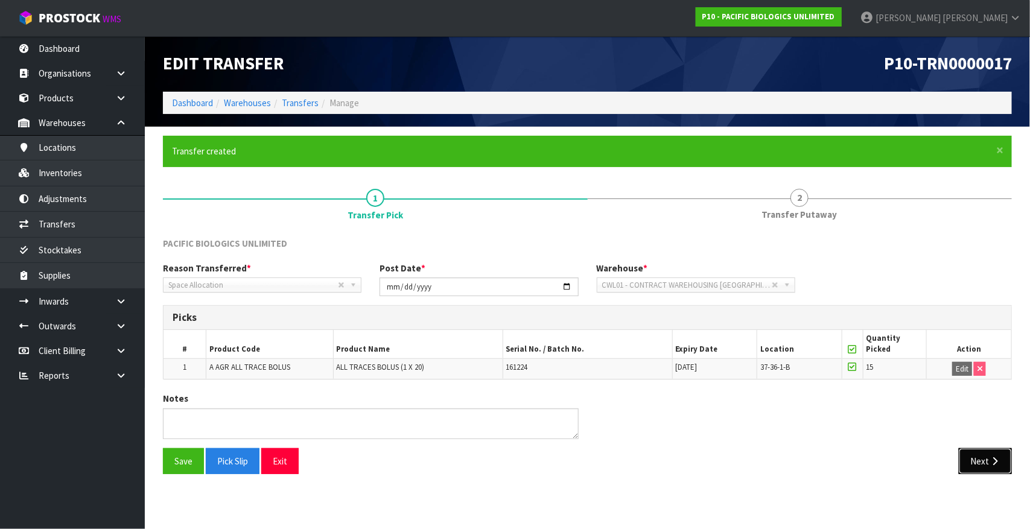
click at [987, 459] on button "Next" at bounding box center [985, 462] width 53 height 26
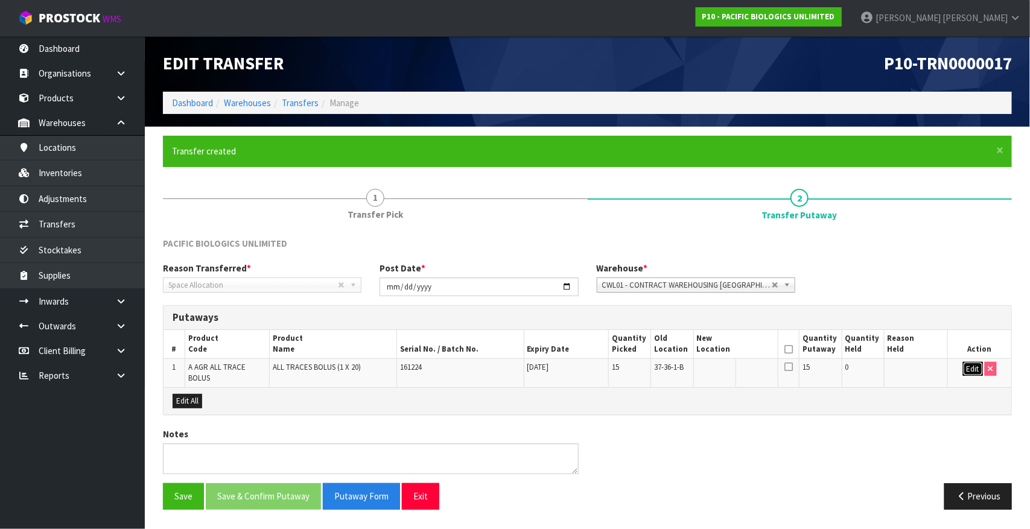
click at [969, 369] on button "Edit" at bounding box center [973, 369] width 20 height 14
click at [726, 372] on input "text" at bounding box center [729, 369] width 64 height 15
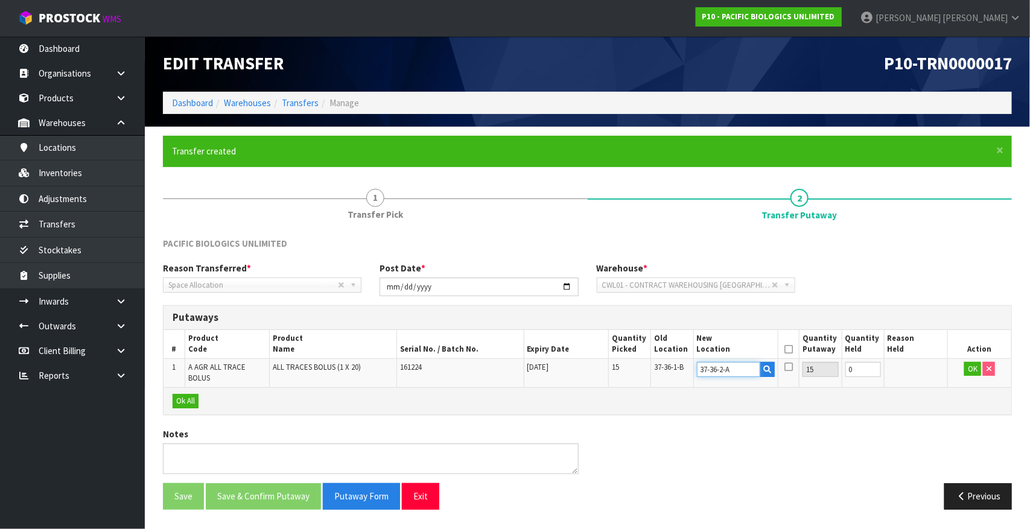
type input "37-36-2-A"
click at [972, 366] on button "OK" at bounding box center [973, 369] width 17 height 14
click at [787, 350] on icon at bounding box center [789, 350] width 8 height 1
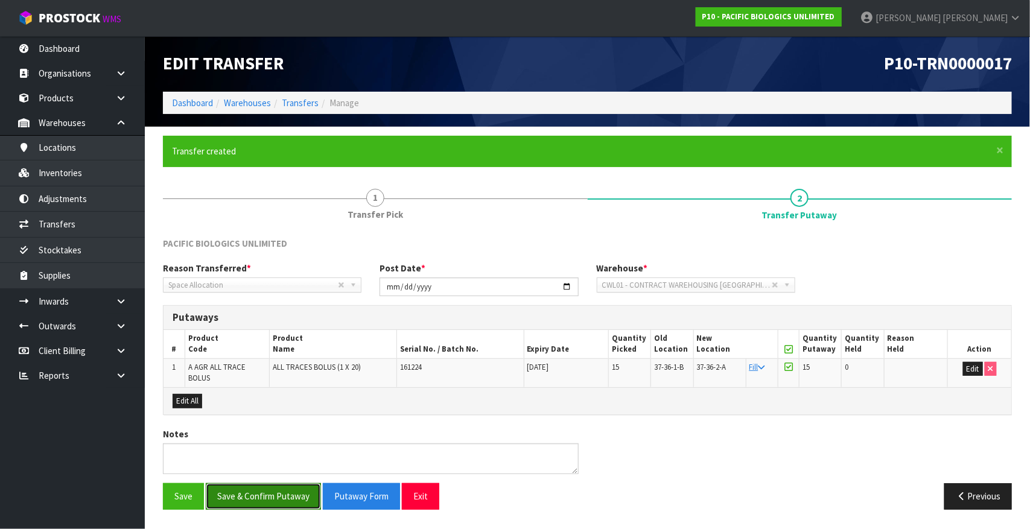
click at [290, 489] on button "Save & Confirm Putaway" at bounding box center [263, 497] width 115 height 26
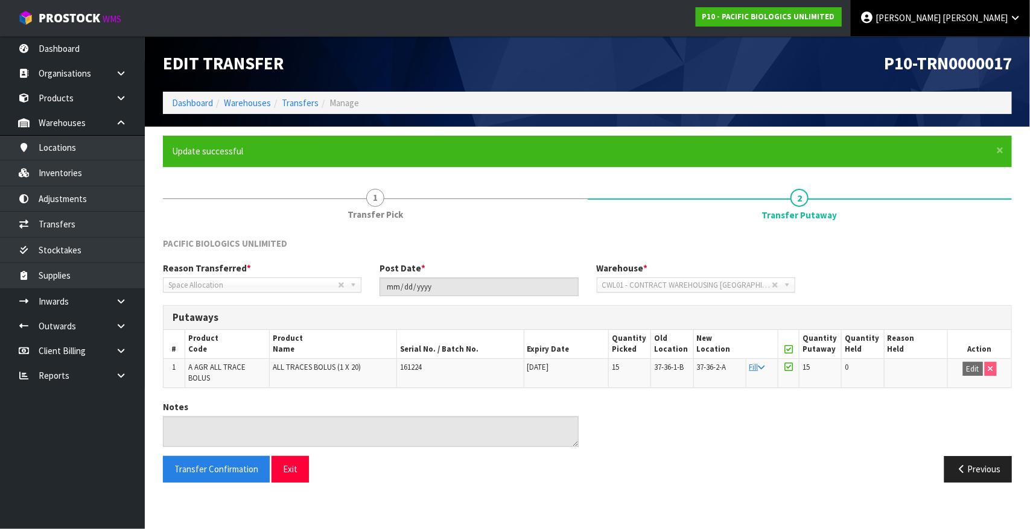
click at [943, 16] on span at bounding box center [942, 17] width 2 height 11
click at [972, 43] on link "Logout" at bounding box center [981, 48] width 95 height 16
